Goal: Information Seeking & Learning: Learn about a topic

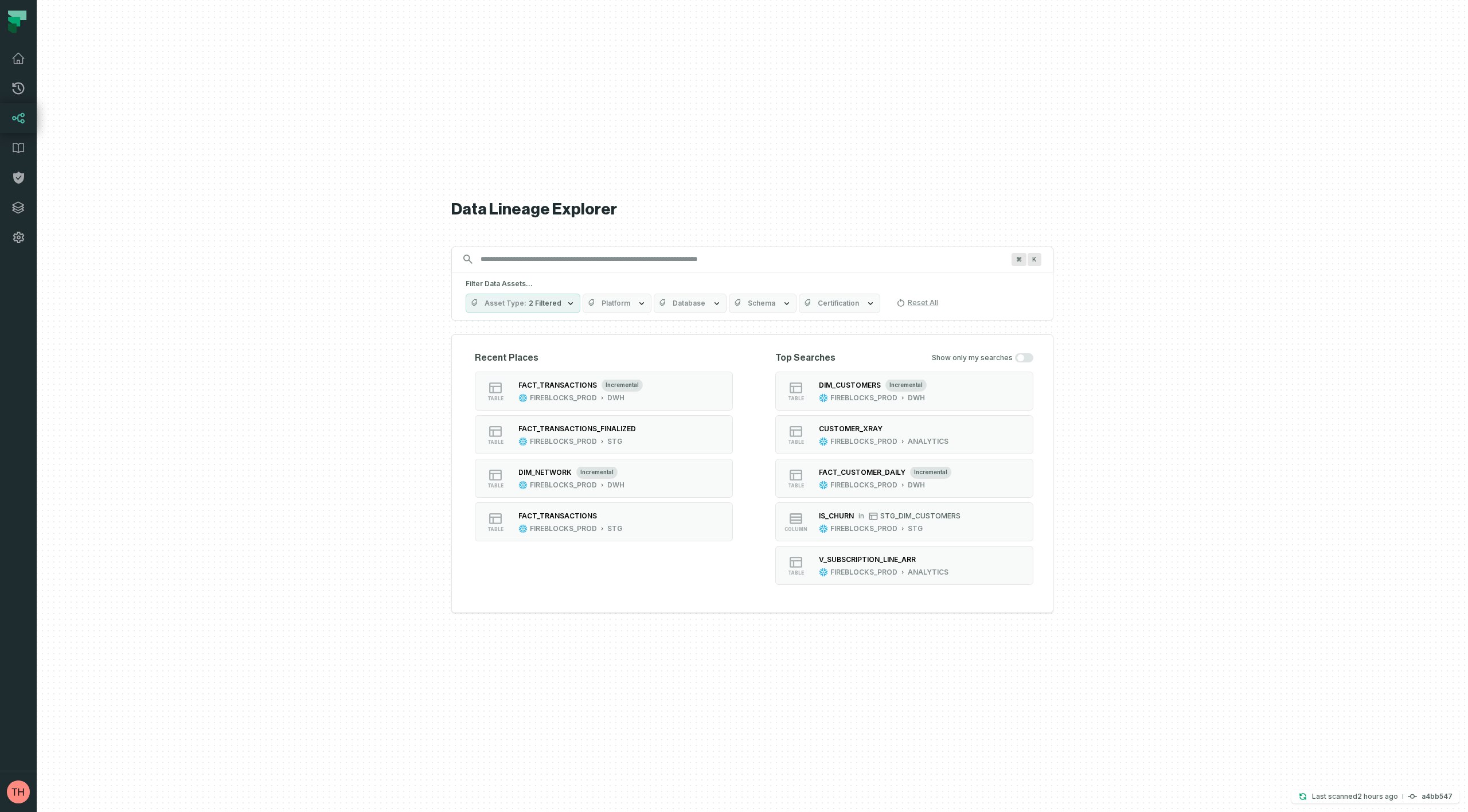
click at [617, 257] on input "Discovery Provider cmdk menu" at bounding box center [741, 259] width 537 height 18
type input "*"
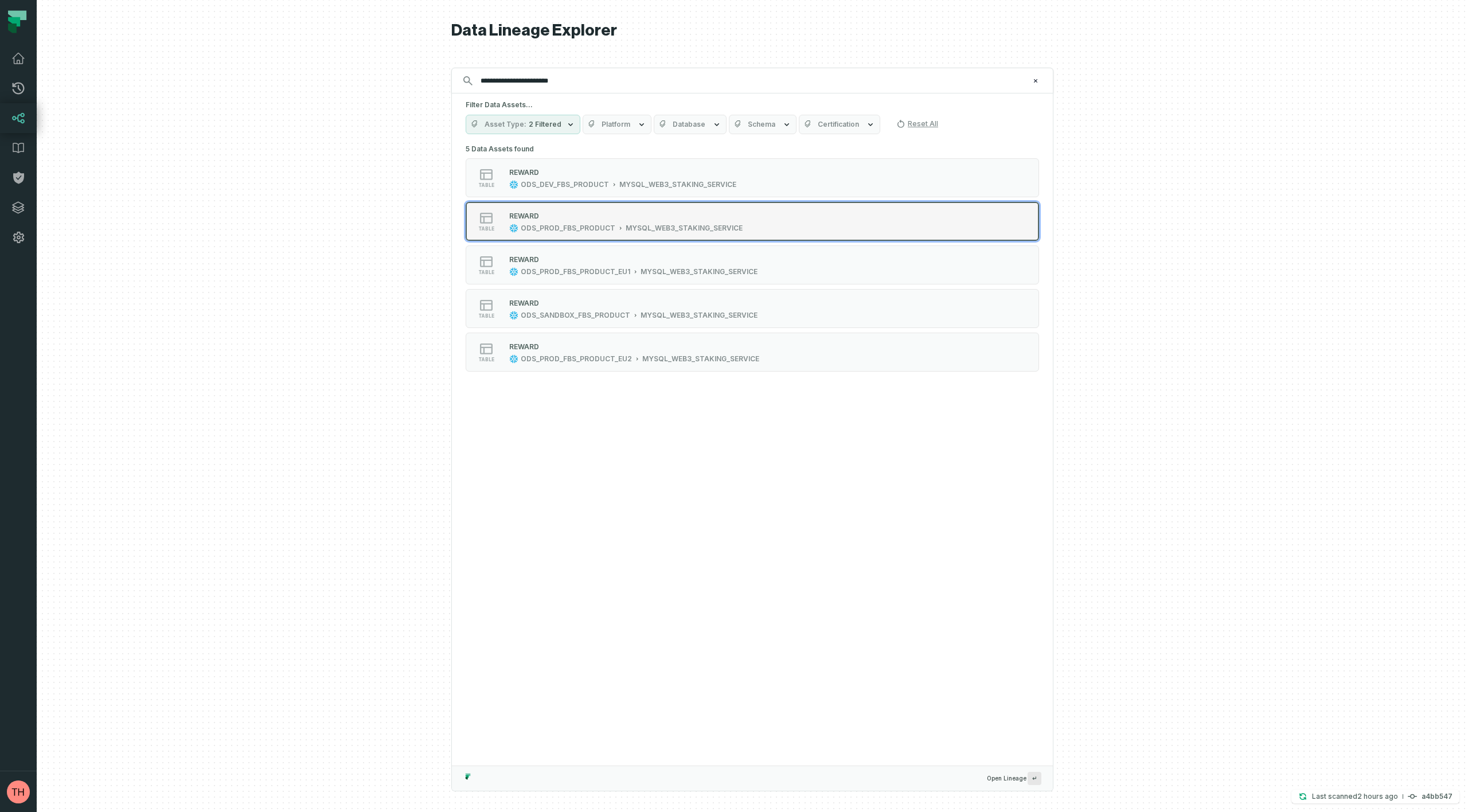
type input "**********"
click at [488, 217] on icon "Suggestions" at bounding box center [486, 217] width 13 height 13
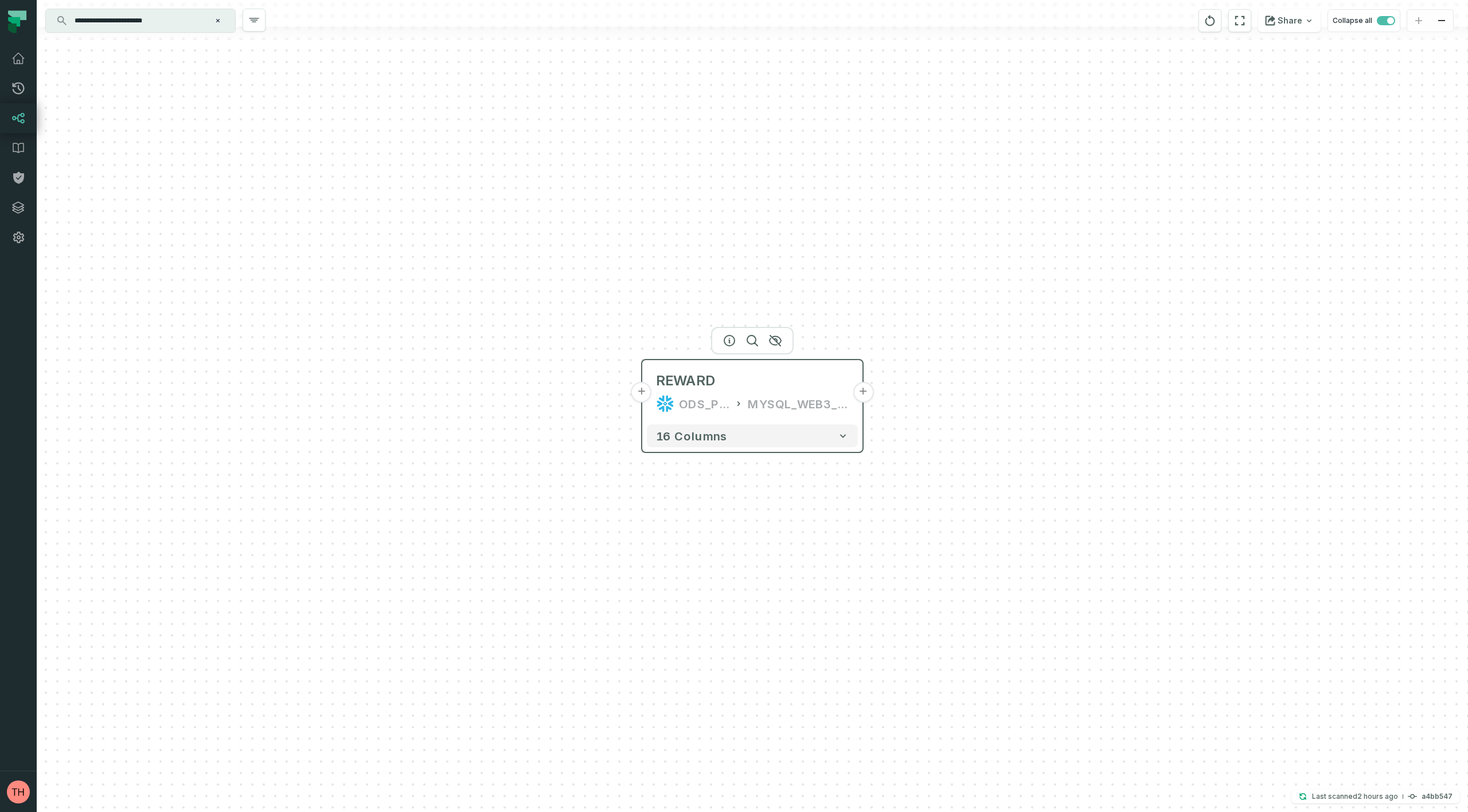
click at [772, 400] on div "MYSQL_WEB3_STAKING_SERVICE" at bounding box center [798, 403] width 101 height 18
click at [752, 343] on icon "button" at bounding box center [752, 341] width 13 height 13
click at [754, 339] on icon "button" at bounding box center [752, 341] width 13 height 13
drag, startPoint x: 754, startPoint y: 339, endPoint x: 732, endPoint y: 365, distance: 34.1
click at [754, 339] on icon "button" at bounding box center [752, 341] width 13 height 13
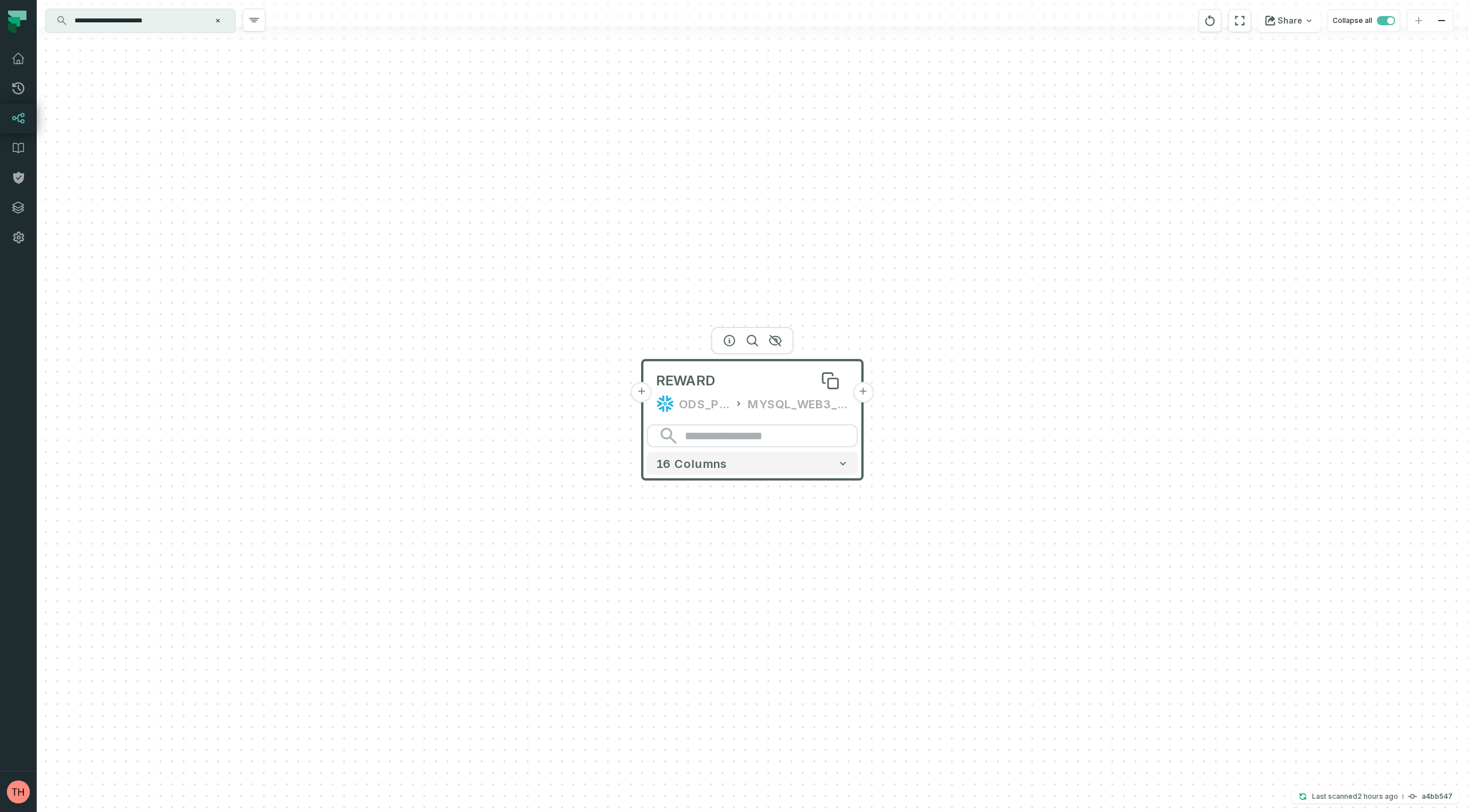
click at [709, 386] on span "REWARD" at bounding box center [686, 380] width 60 height 18
click at [731, 342] on icon "button" at bounding box center [729, 341] width 13 height 13
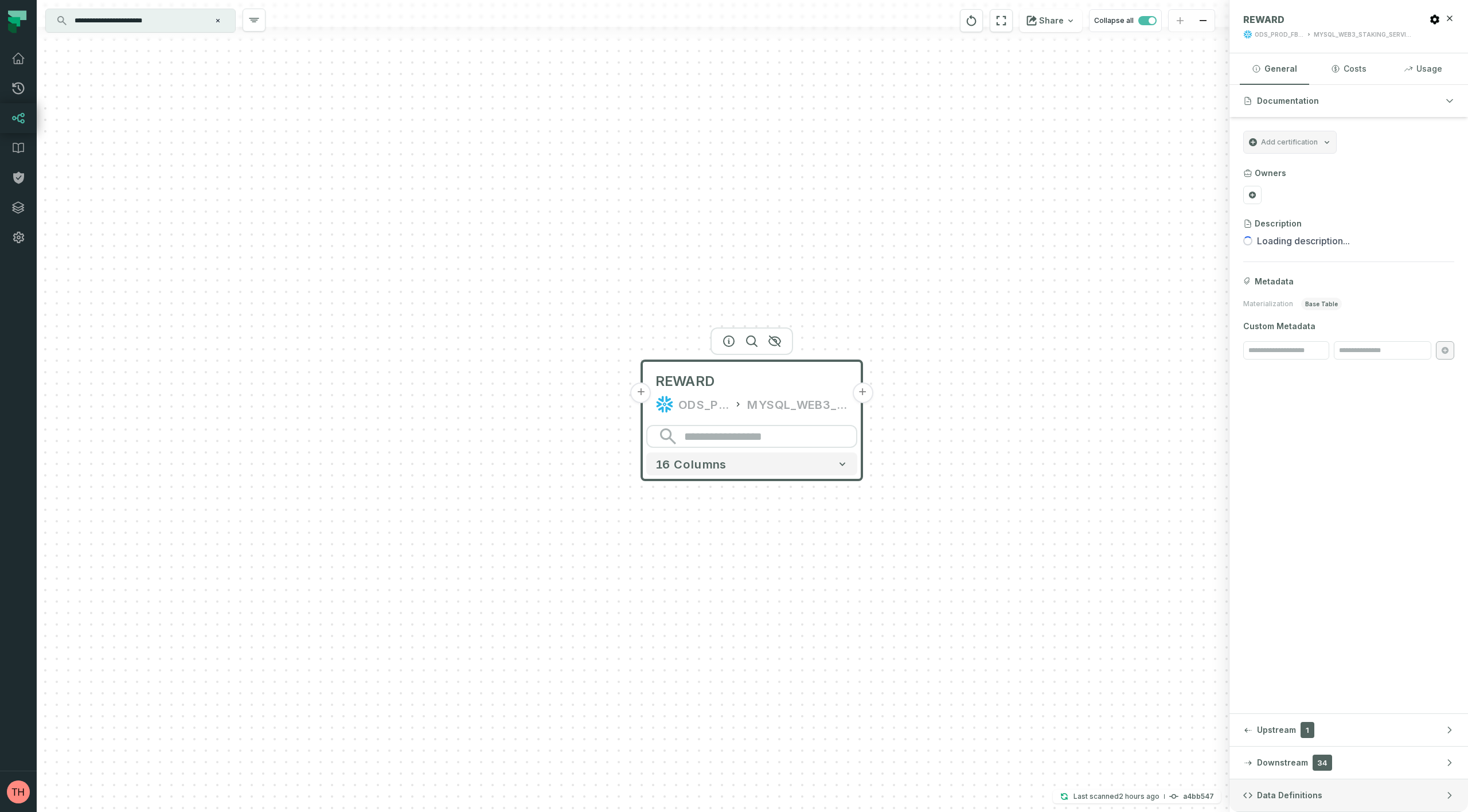
click at [1265, 794] on span "Data Definitions" at bounding box center [1290, 795] width 65 height 11
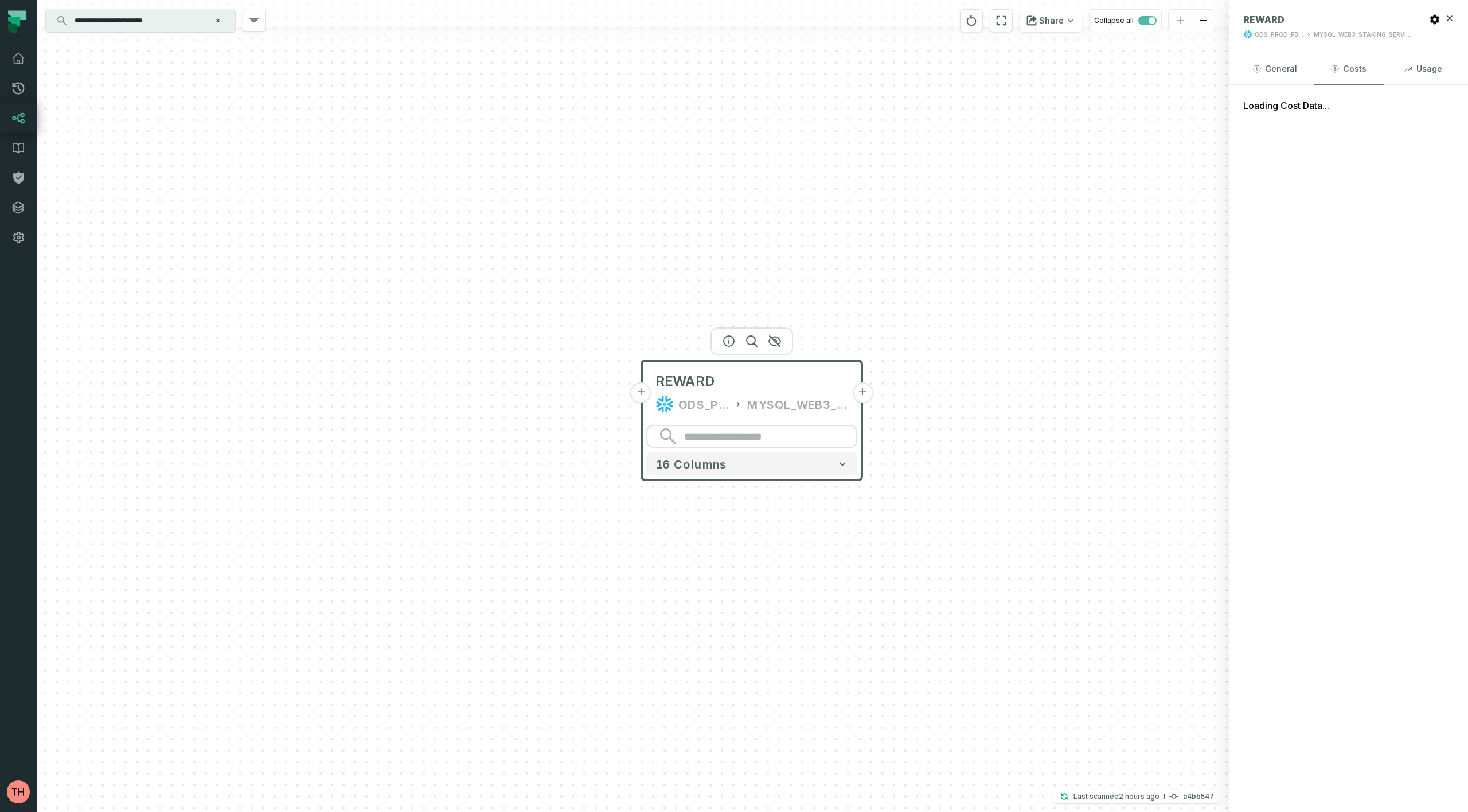
click at [1346, 65] on button "Costs" at bounding box center [1348, 69] width 69 height 31
drag, startPoint x: 1458, startPoint y: 68, endPoint x: 1450, endPoint y: 67, distance: 8.1
click at [1456, 68] on div "General Costs Usage" at bounding box center [1349, 69] width 238 height 32
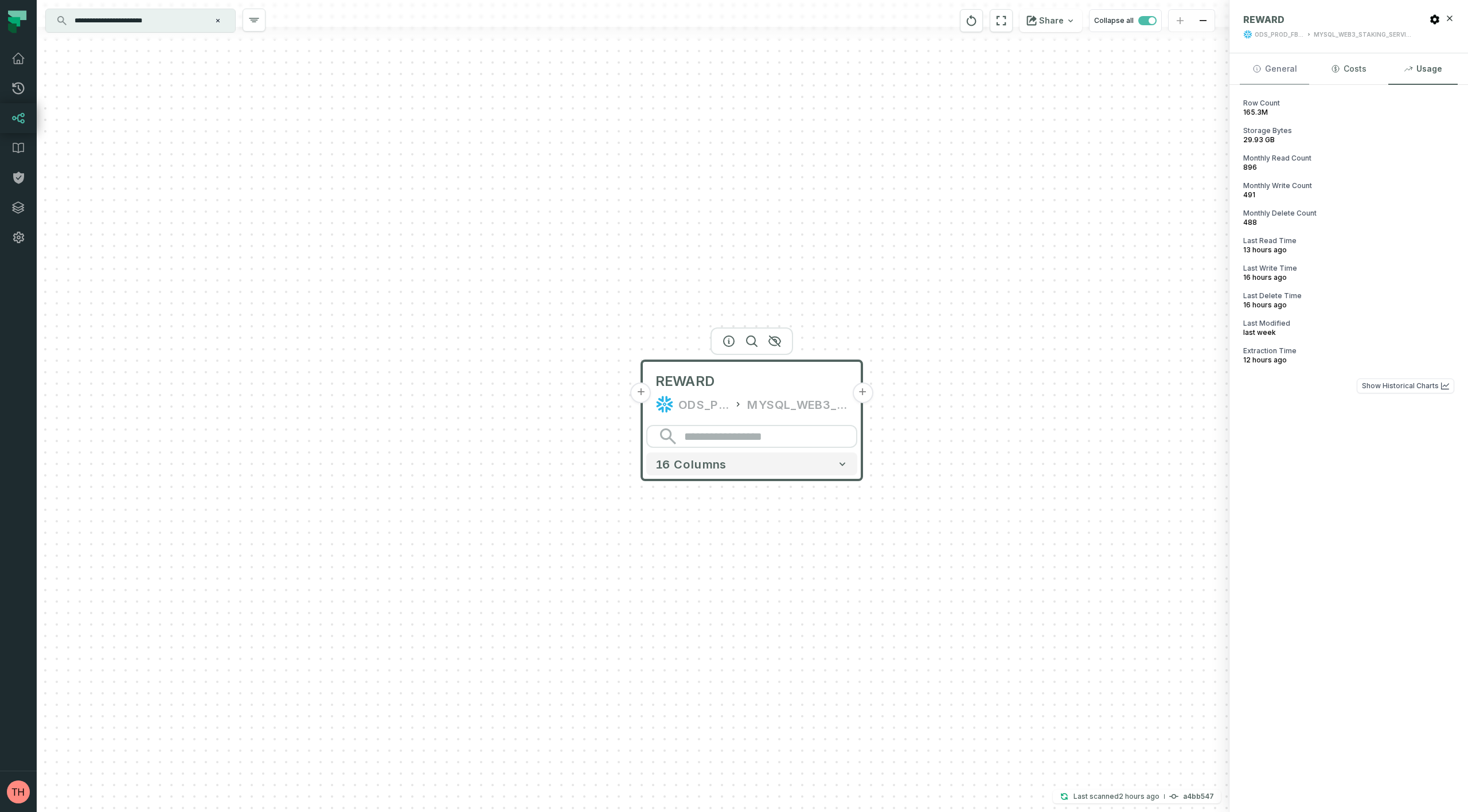
drag, startPoint x: 1443, startPoint y: 64, endPoint x: 1300, endPoint y: 67, distance: 143.0
click at [1442, 64] on button "Usage" at bounding box center [1423, 69] width 69 height 31
click at [1255, 65] on icon "button" at bounding box center [1257, 69] width 9 height 9
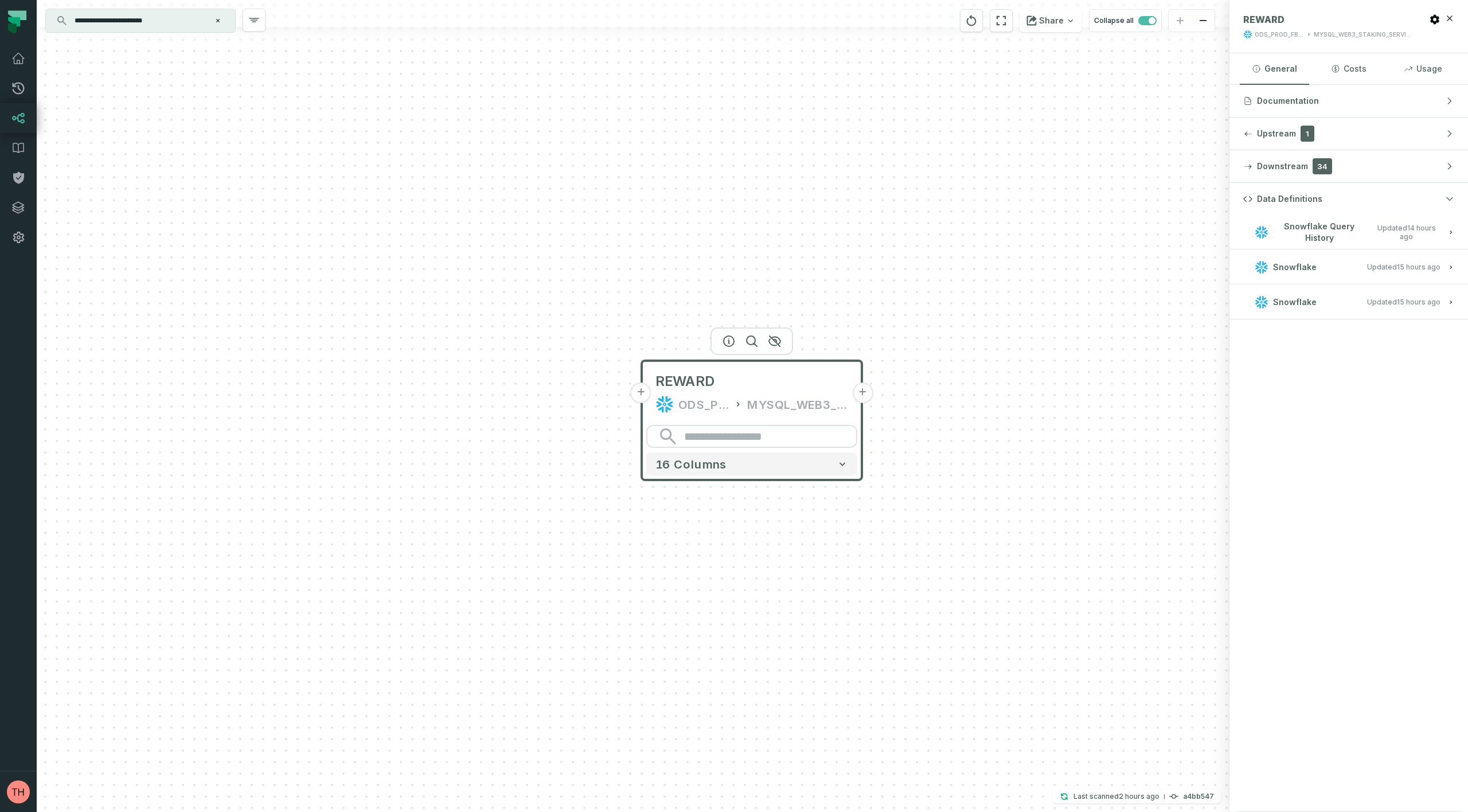
click at [639, 391] on button "+" at bounding box center [641, 393] width 21 height 21
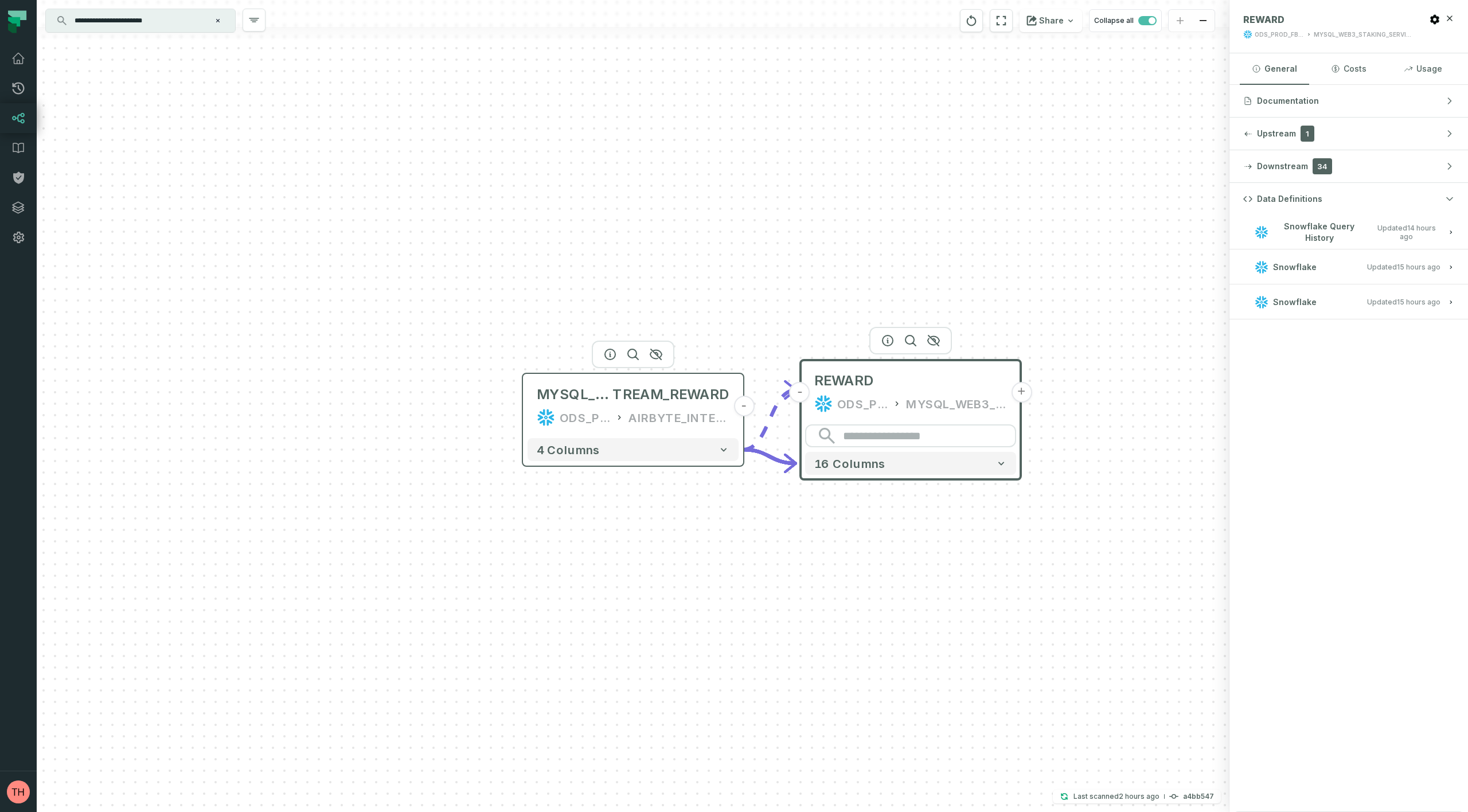
click at [577, 404] on div "MYSQL_WEB3_STAKING_SERVICE_RAW__S TREAM_REWARD ODS_PROD_FBS_PRODUCT AIRBYTE_INT…" at bounding box center [632, 406] width 211 height 55
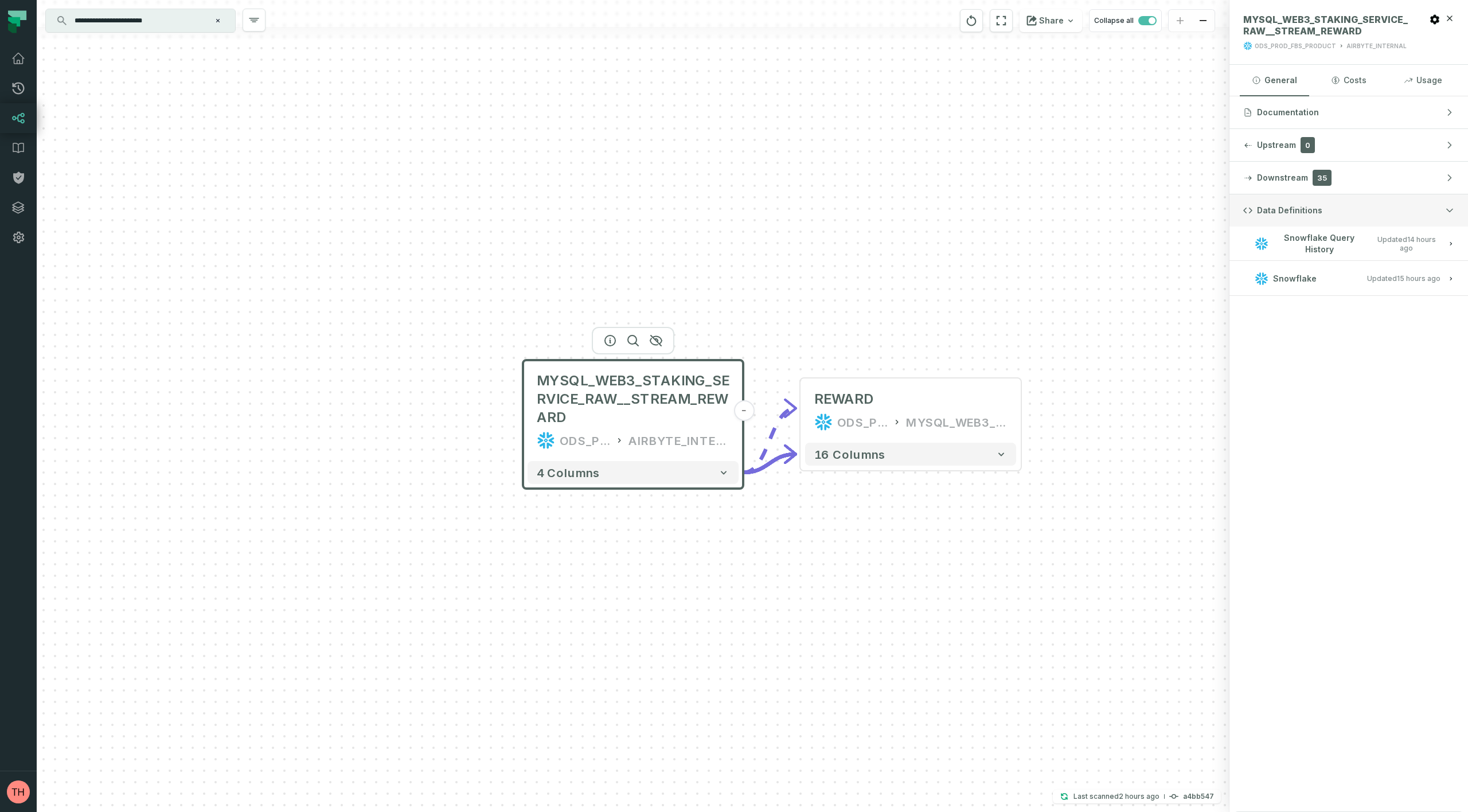
click at [1278, 214] on span "Data Definitions" at bounding box center [1290, 210] width 65 height 11
click at [1275, 83] on button "General" at bounding box center [1274, 80] width 69 height 31
click at [1271, 118] on span "Documentation" at bounding box center [1288, 112] width 62 height 11
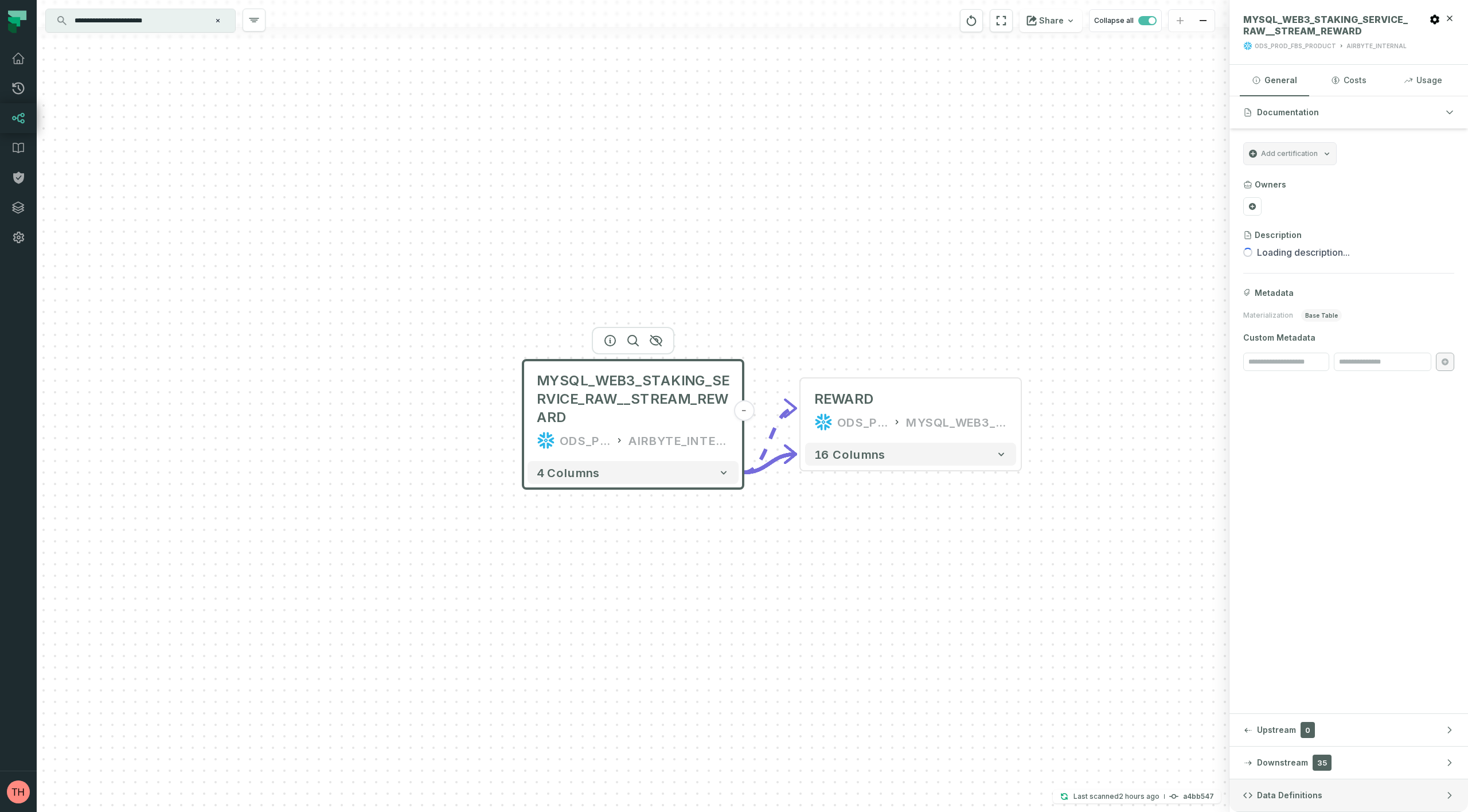
click at [1269, 790] on span "Data Definitions" at bounding box center [1290, 795] width 65 height 11
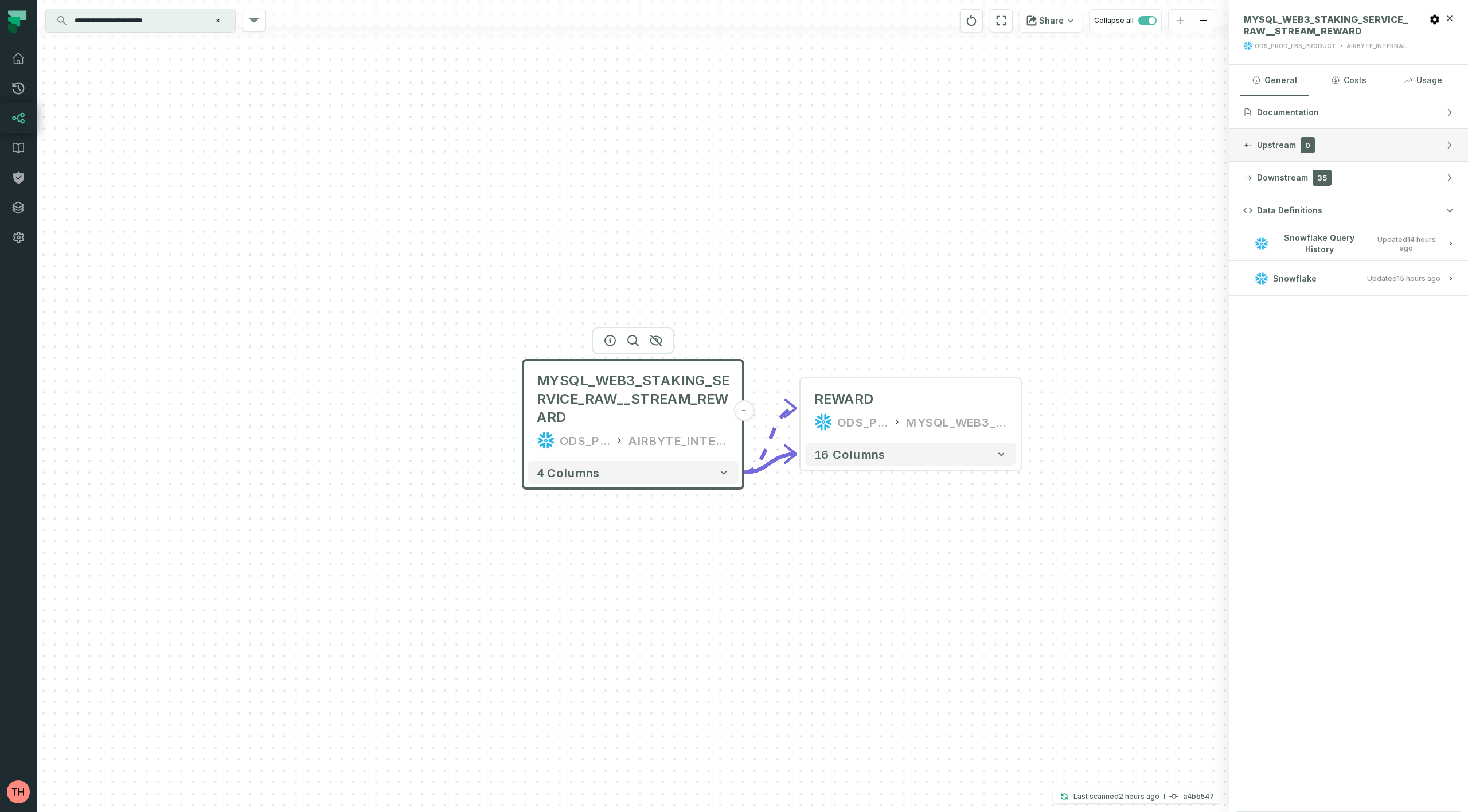
click at [1275, 148] on span "Upstream" at bounding box center [1277, 145] width 39 height 11
click at [571, 443] on div "ODS_PROD_FBS_PRODUCT" at bounding box center [585, 440] width 51 height 18
click at [623, 444] on icon at bounding box center [620, 440] width 9 height 11
click at [721, 446] on div "AIRBYTE_INTERNAL" at bounding box center [679, 440] width 101 height 18
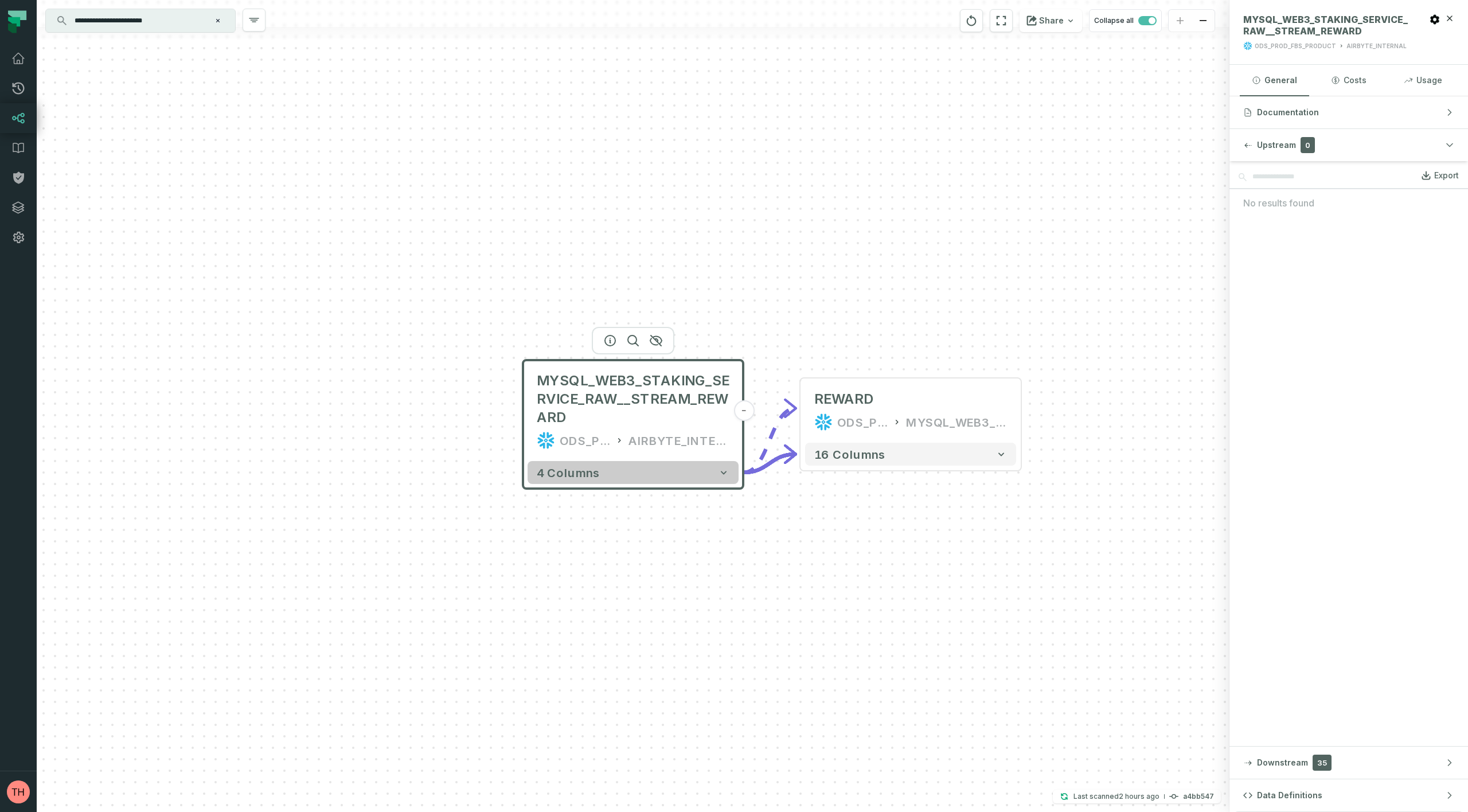
click at [696, 479] on button "4 columns" at bounding box center [632, 473] width 211 height 23
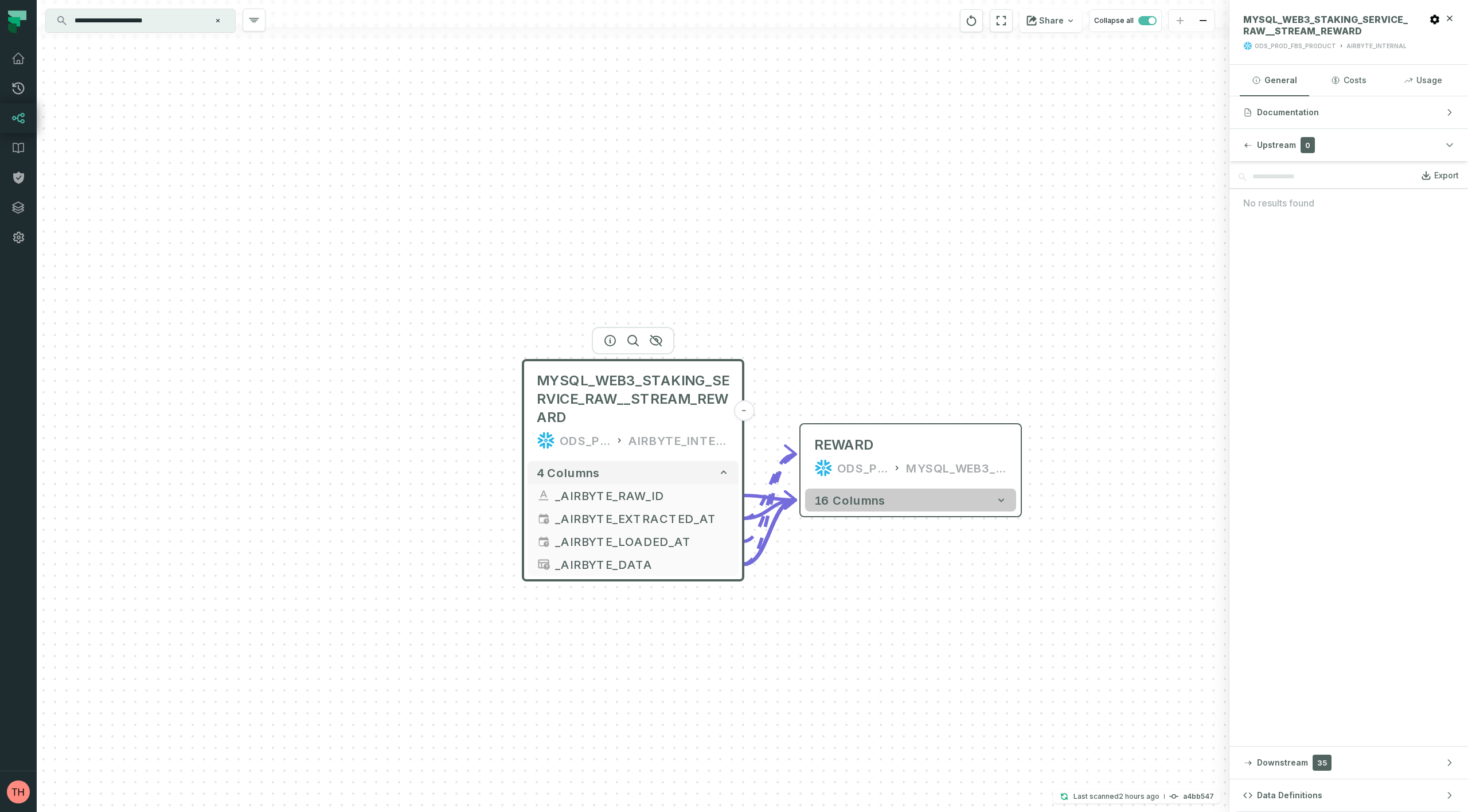
click at [1003, 500] on icon "button" at bounding box center [1001, 500] width 6 height 3
